Goal: Task Accomplishment & Management: Complete application form

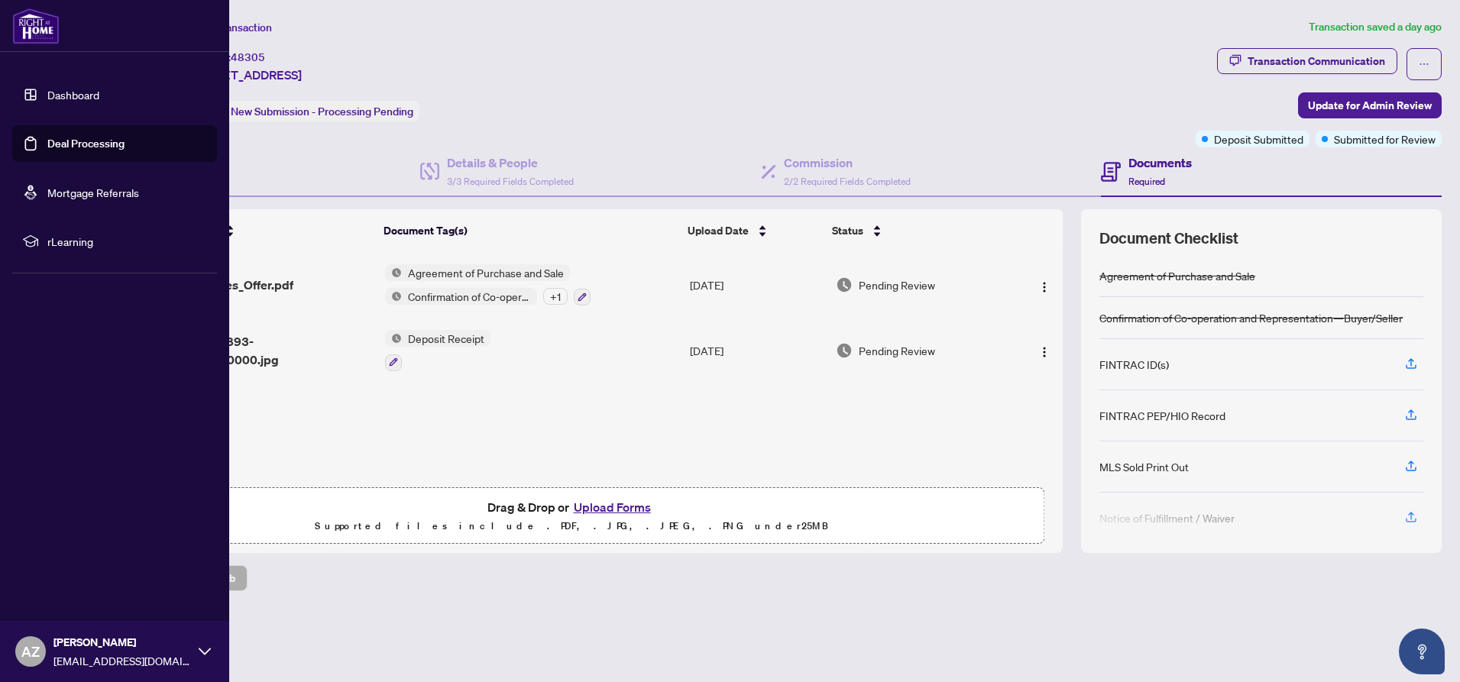
click at [73, 93] on link "Dashboard" at bounding box center [73, 95] width 52 height 14
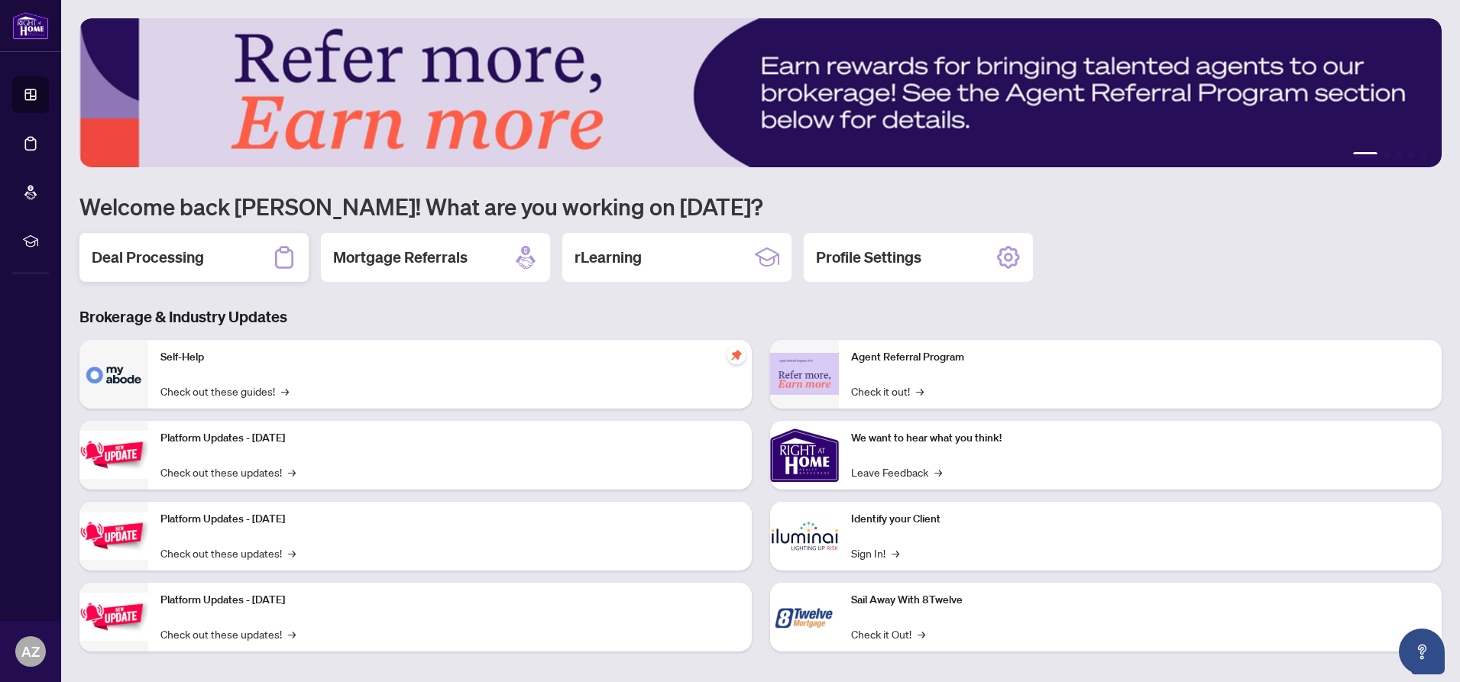
click at [194, 259] on h2 "Deal Processing" at bounding box center [148, 257] width 112 height 21
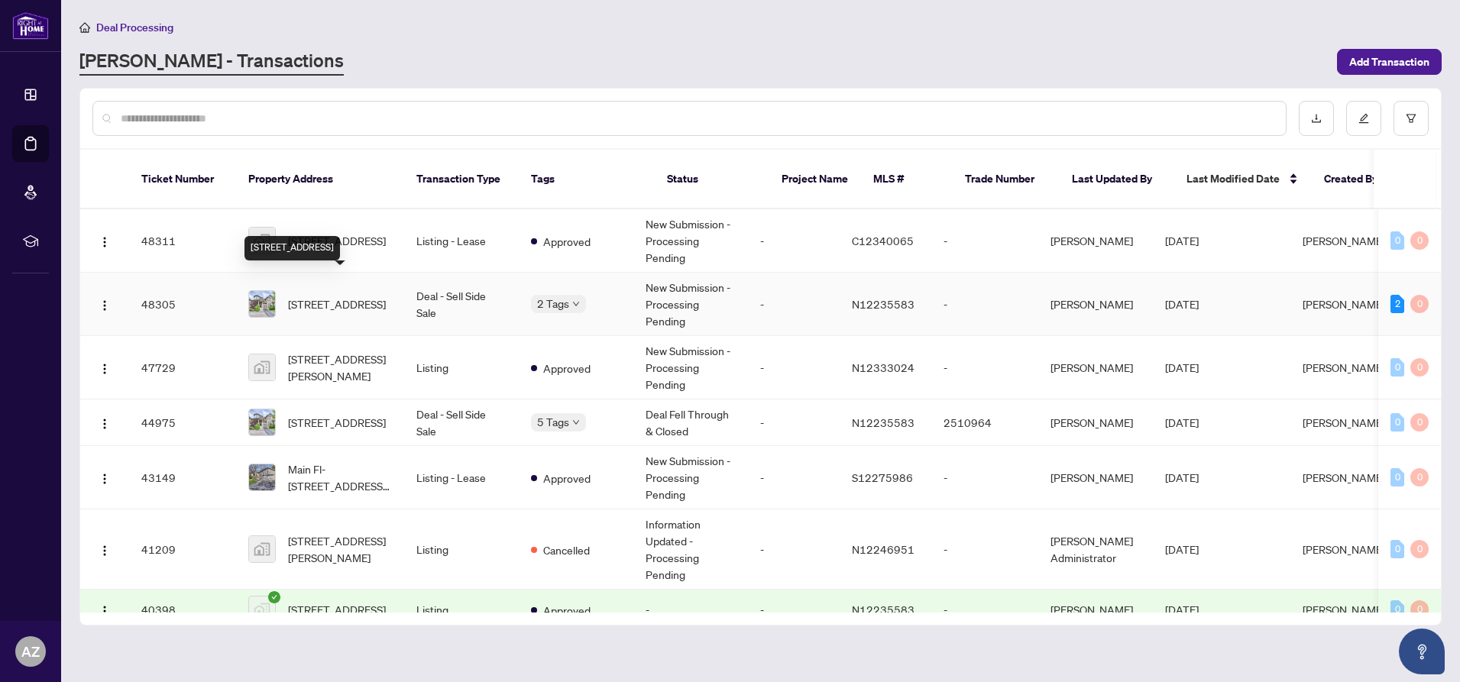
click at [330, 296] on span "[STREET_ADDRESS]" at bounding box center [337, 304] width 98 height 17
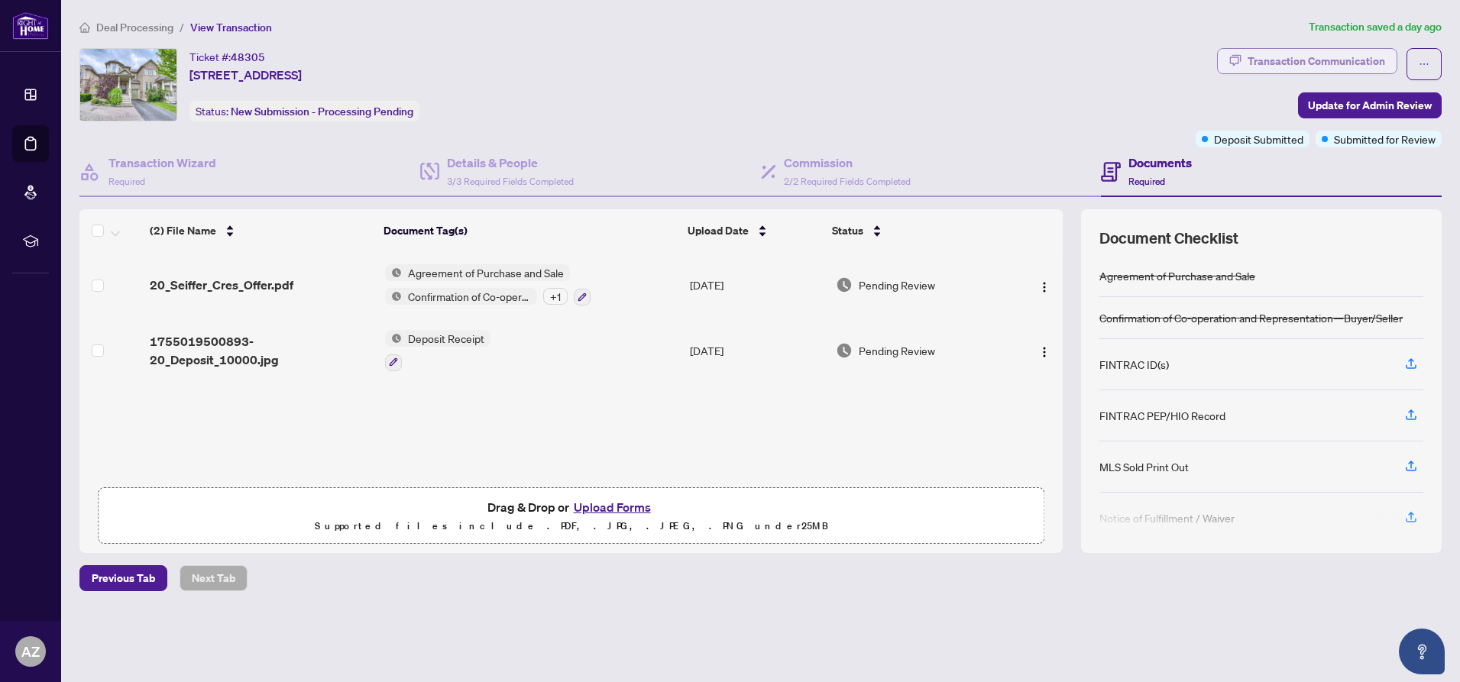
click at [1288, 56] on div "Transaction Communication" at bounding box center [1315, 61] width 137 height 24
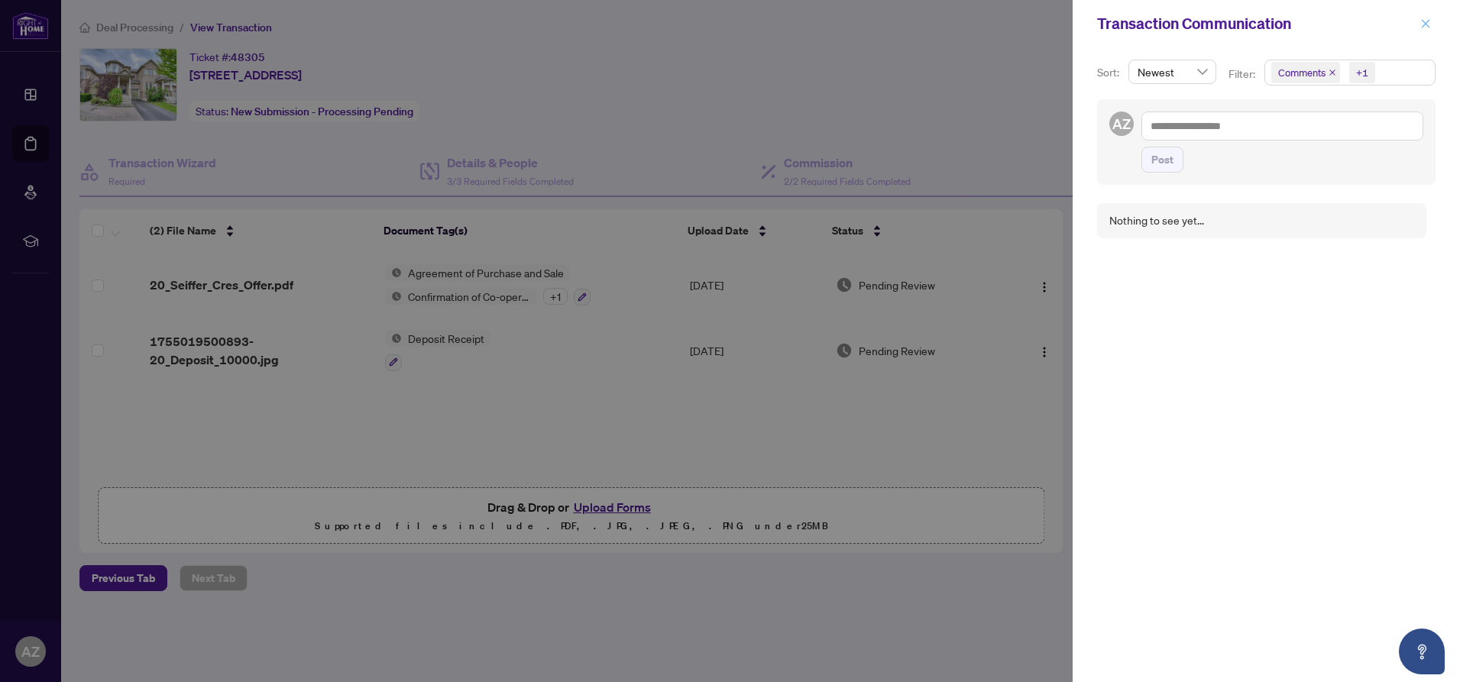
click at [1425, 24] on icon "close" at bounding box center [1426, 23] width 8 height 8
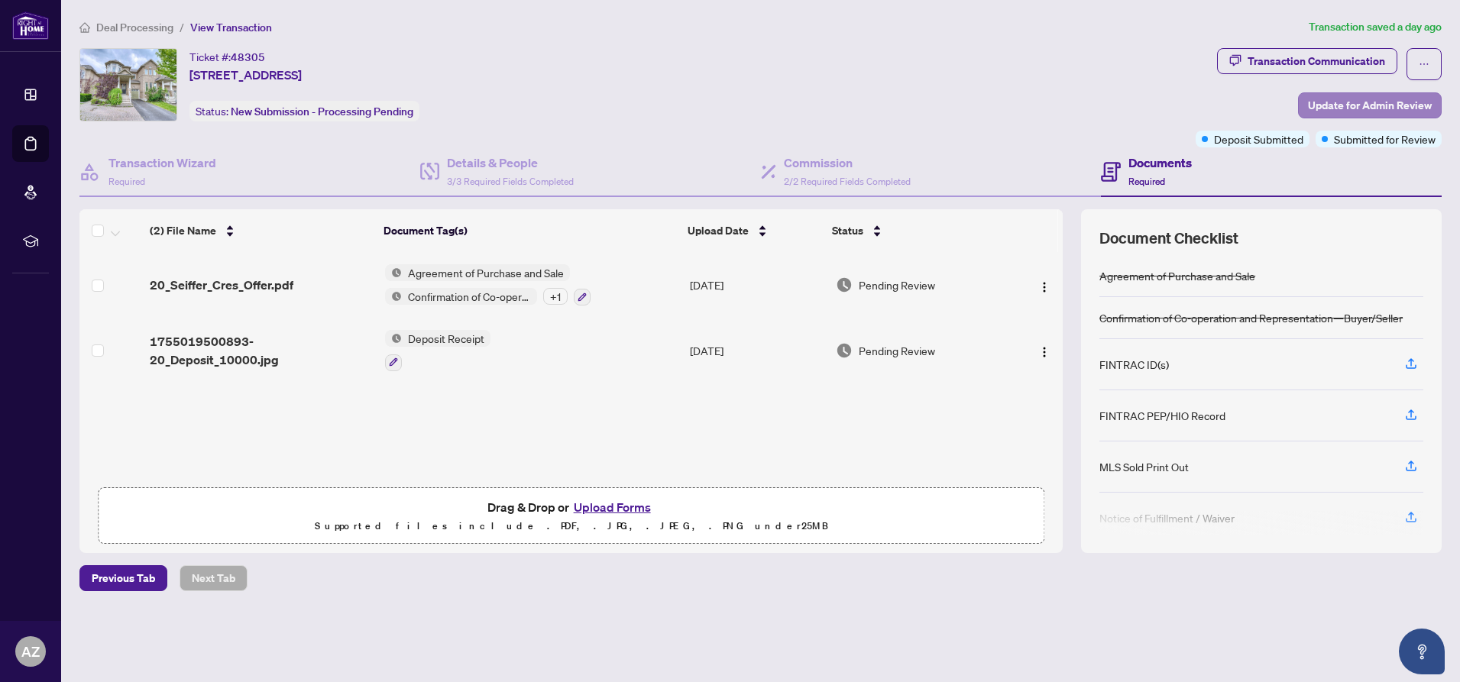
click at [1354, 105] on span "Update for Admin Review" at bounding box center [1370, 105] width 124 height 24
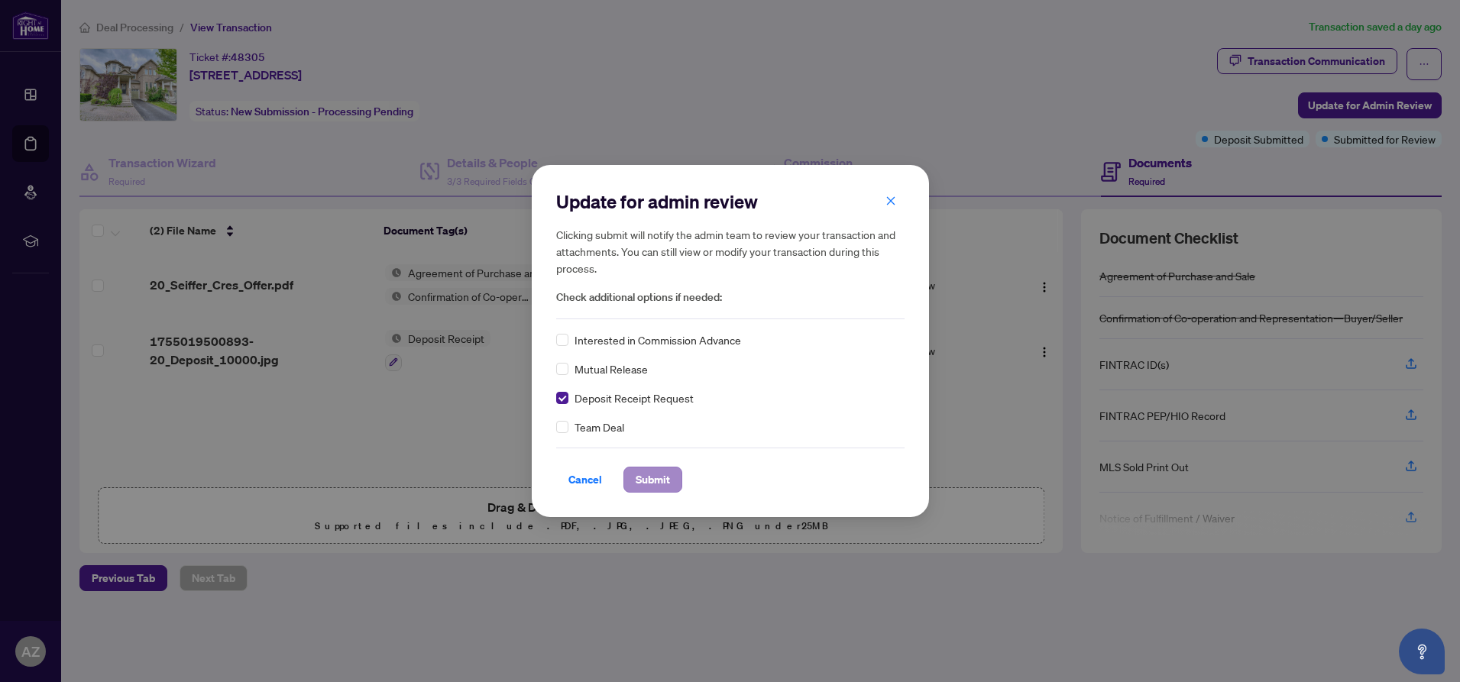
click at [648, 481] on span "Submit" at bounding box center [653, 479] width 34 height 24
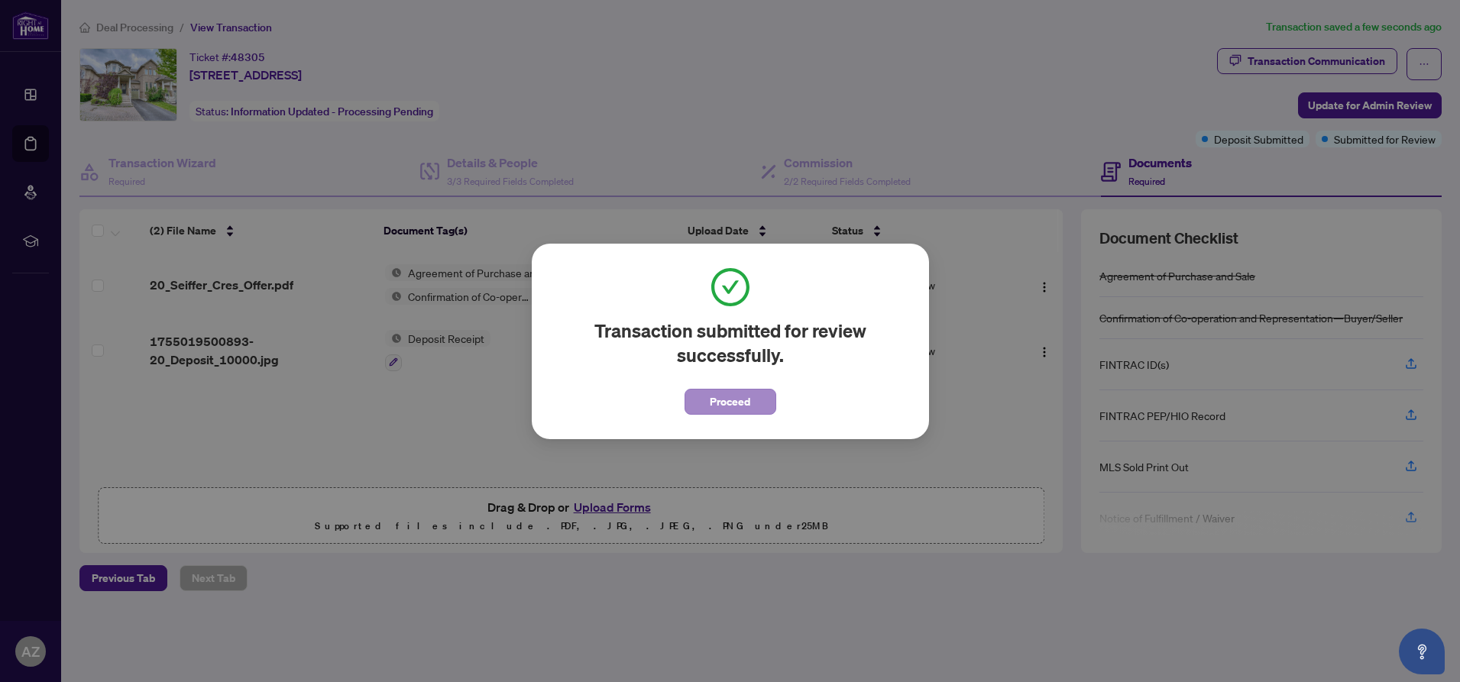
click at [733, 404] on span "Proceed" at bounding box center [730, 402] width 40 height 24
